Goal: Obtain resource: Obtain resource

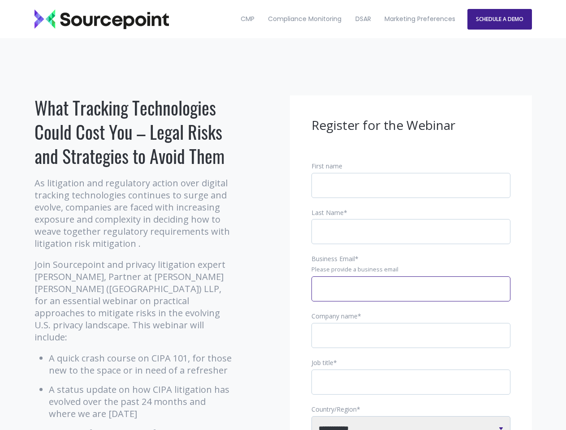
click at [411, 296] on input "Business Email *" at bounding box center [410, 288] width 199 height 25
